Goal: Complete application form

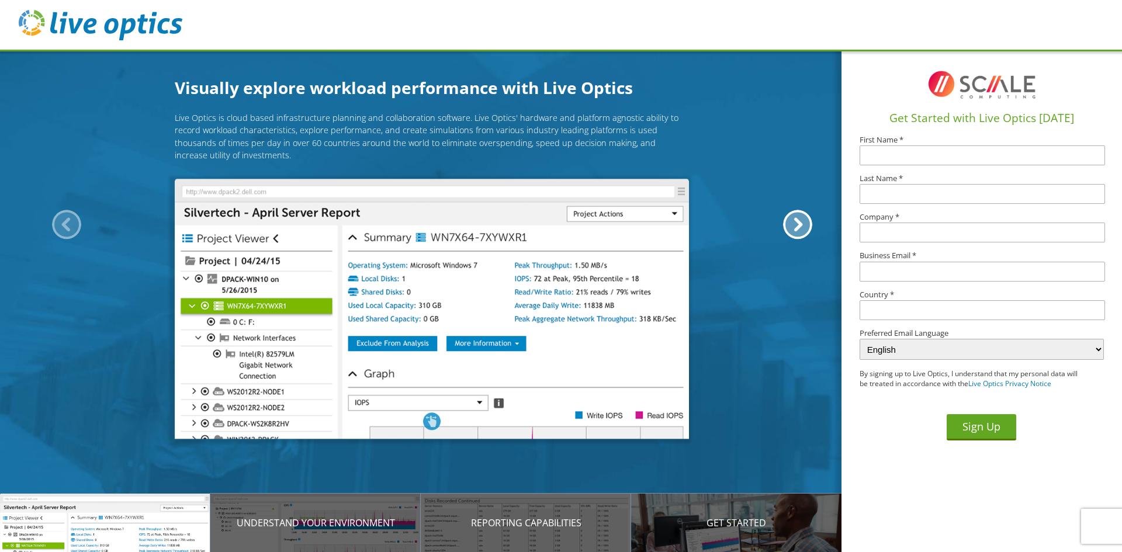
click at [885, 158] on input "text" at bounding box center [981, 155] width 245 height 20
click at [872, 154] on input "text" at bounding box center [981, 155] width 245 height 20
type input "Richard"
type input "Griggs"
type input "Grace Christian University"
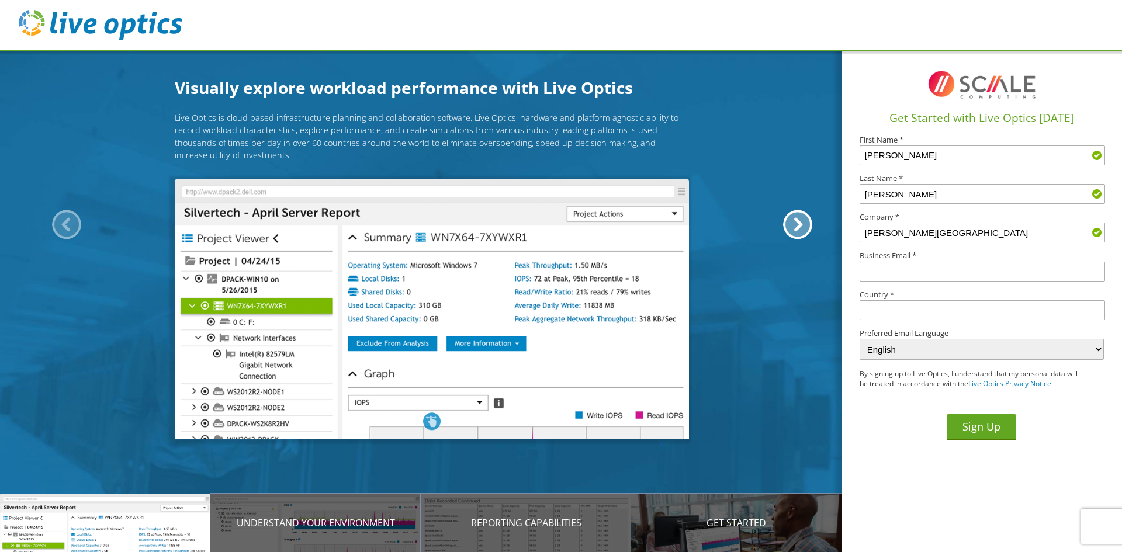
click at [911, 278] on input "text" at bounding box center [981, 272] width 245 height 20
type input "rgriggs@gracechristian.edu"
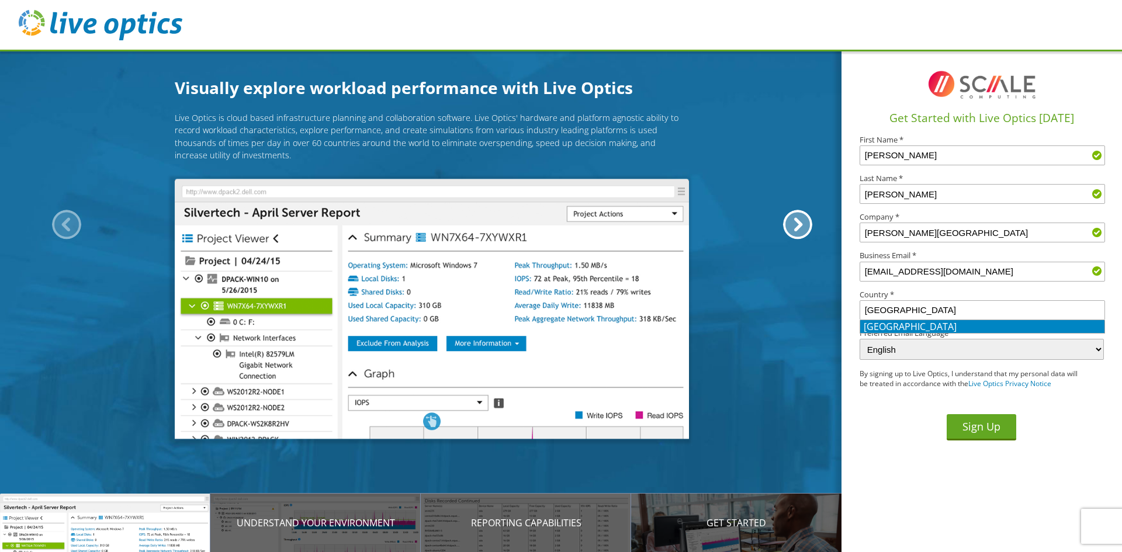
click at [939, 325] on li "United States" at bounding box center [982, 326] width 244 height 13
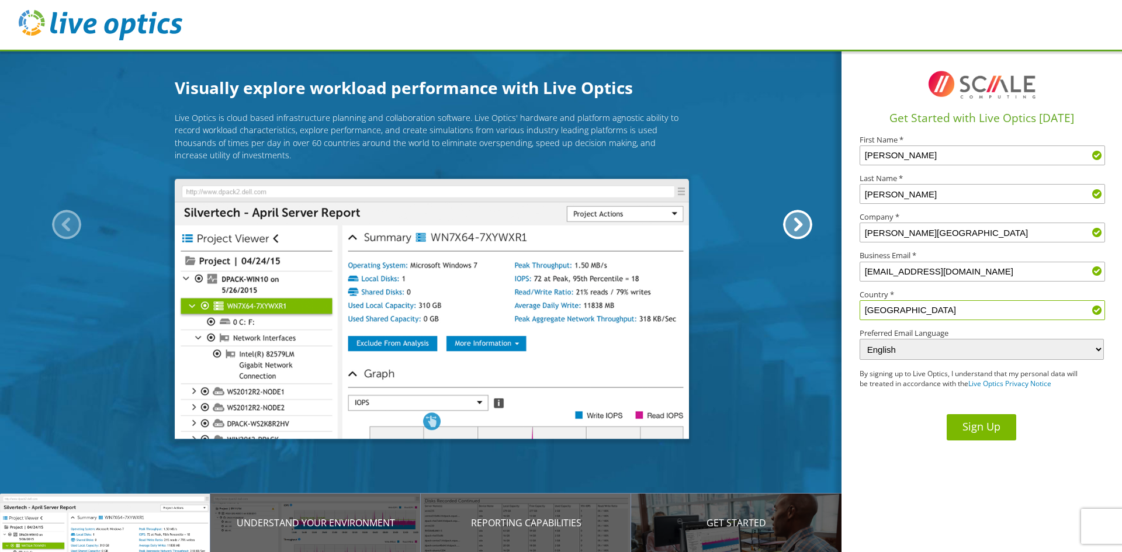
type input "United States"
click at [975, 431] on button "Sign Up" at bounding box center [981, 427] width 70 height 26
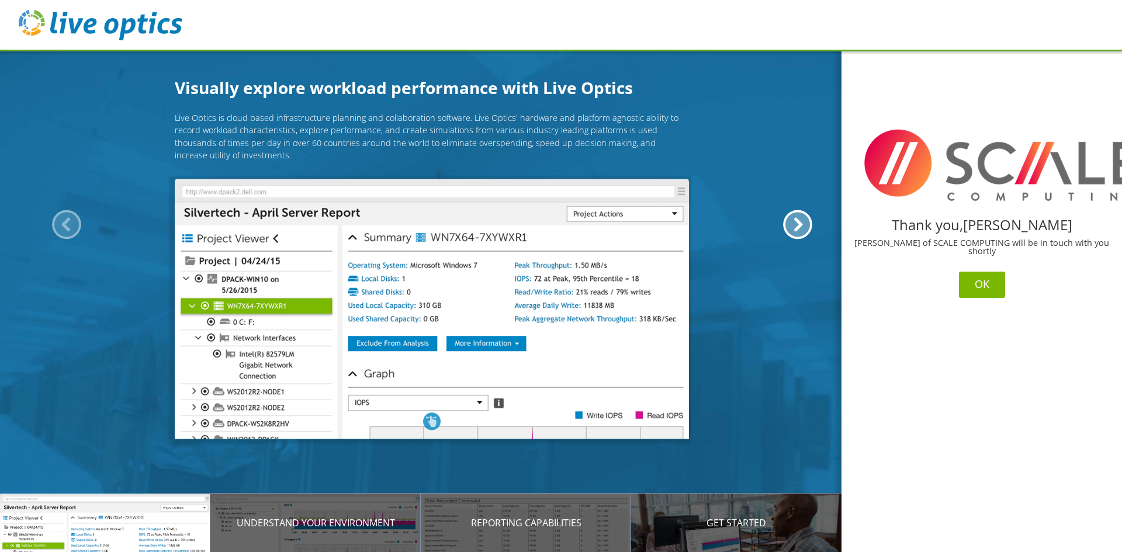
click at [980, 275] on button "OK" at bounding box center [982, 285] width 46 height 26
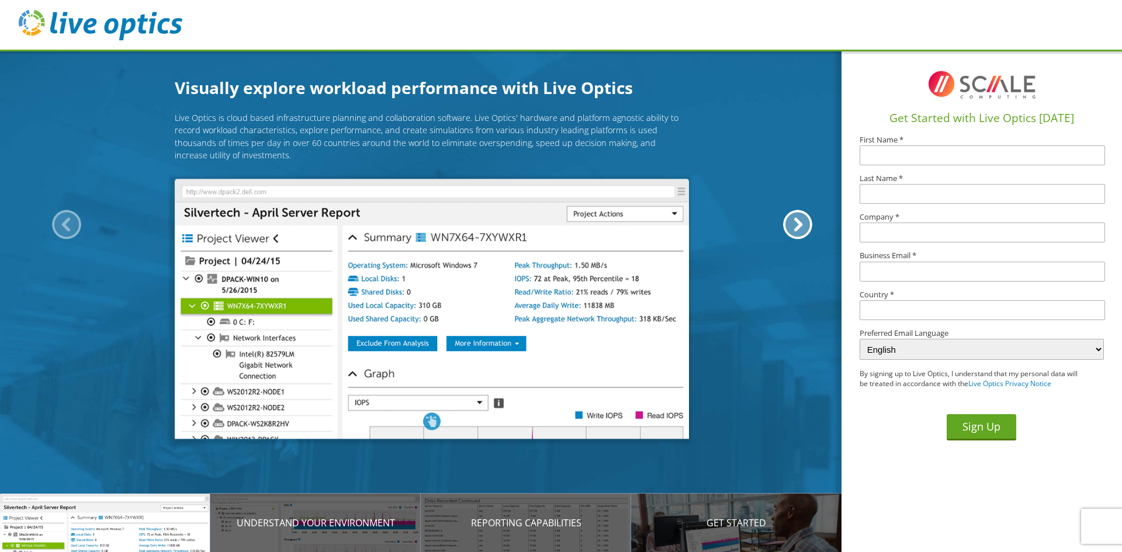
click at [335, 213] on img at bounding box center [432, 309] width 514 height 261
click at [70, 26] on img at bounding box center [101, 25] width 164 height 30
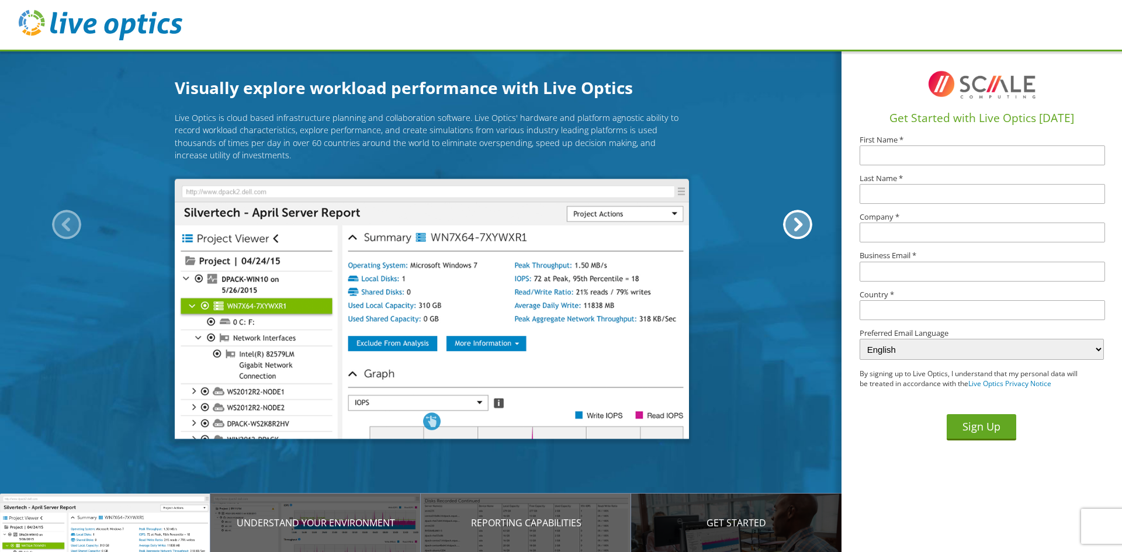
click at [740, 523] on p "Get Started" at bounding box center [736, 523] width 210 height 14
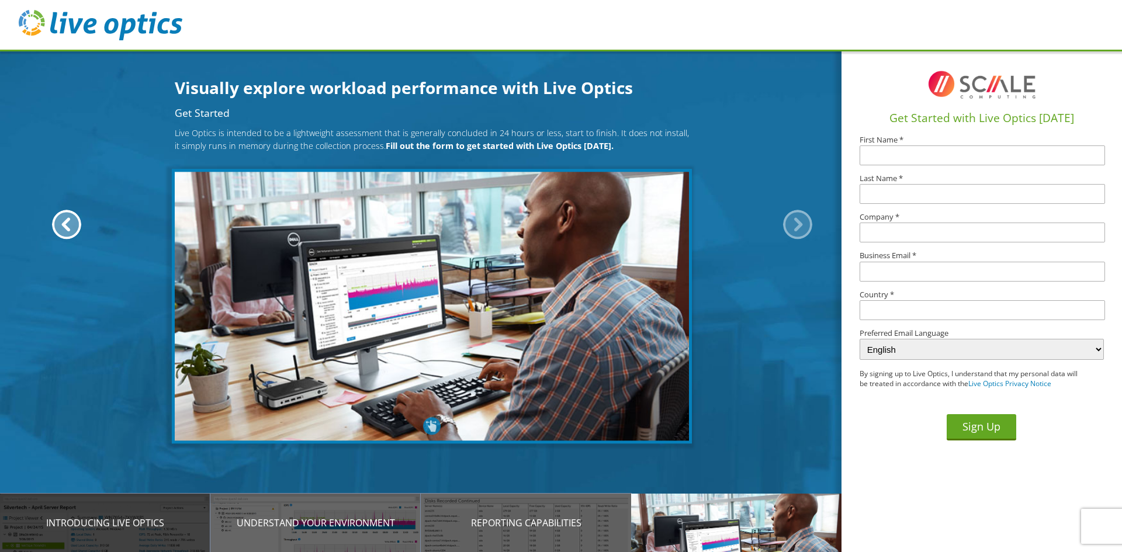
click at [89, 512] on div "Introducing Live Optics" at bounding box center [105, 523] width 210 height 58
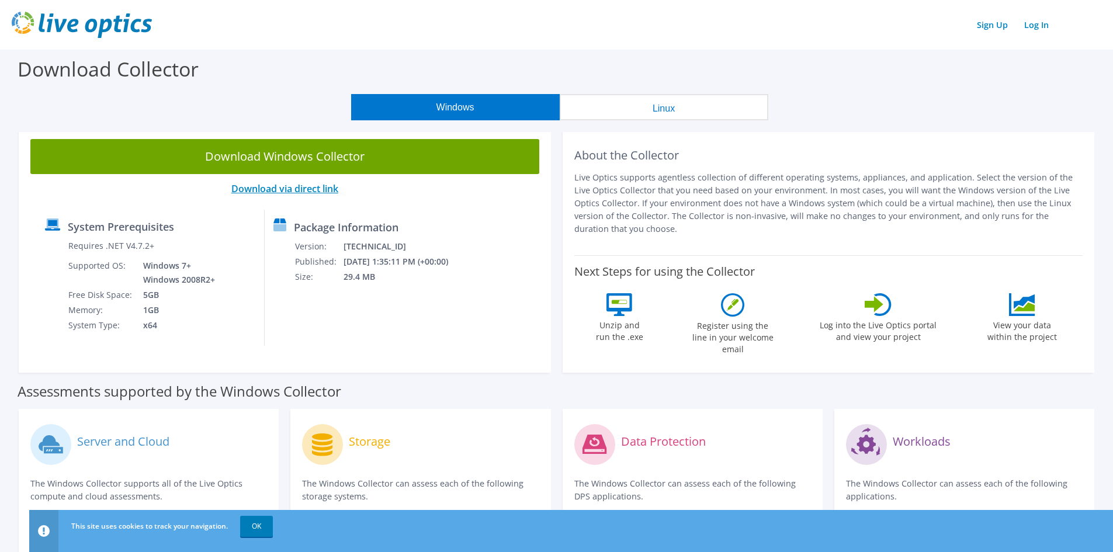
click at [310, 188] on link "Download via direct link" at bounding box center [284, 188] width 107 height 13
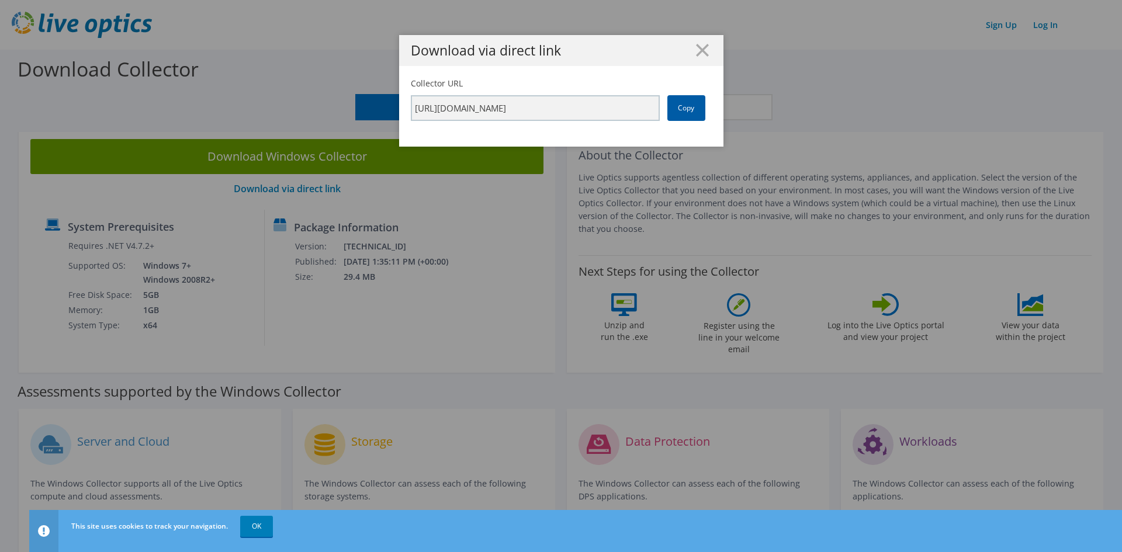
click at [679, 110] on link "Copy" at bounding box center [686, 108] width 38 height 26
